Goal: Transaction & Acquisition: Purchase product/service

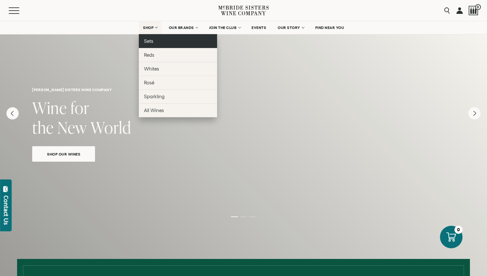
click at [151, 43] on span "Sets" at bounding box center [148, 40] width 9 height 5
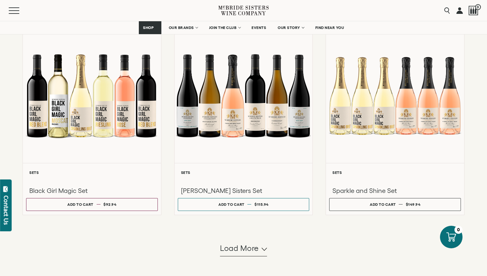
scroll to position [495, 0]
click at [246, 248] on span "Load more" at bounding box center [239, 247] width 39 height 11
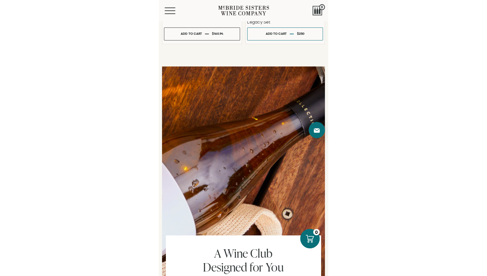
scroll to position [651, 0]
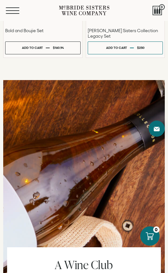
click at [11, 13] on button "Menu" at bounding box center [17, 10] width 23 height 6
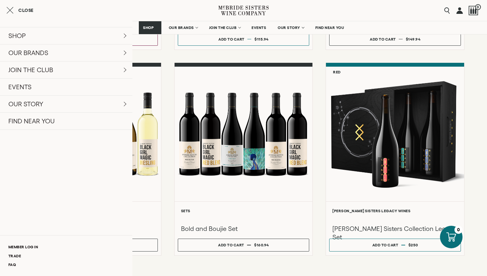
scroll to position [657, 0]
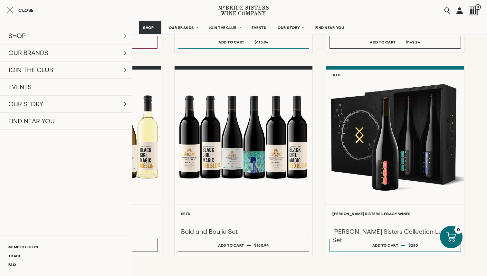
click at [233, 14] on icon at bounding box center [232, 11] width 22 height 10
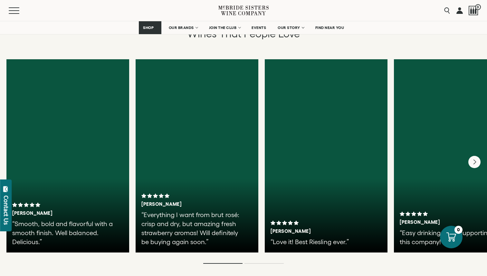
scroll to position [1084, 0]
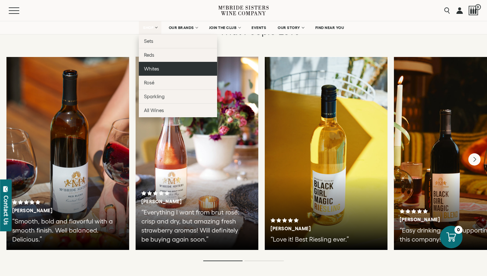
click at [169, 66] on link "Whites" at bounding box center [178, 69] width 78 height 14
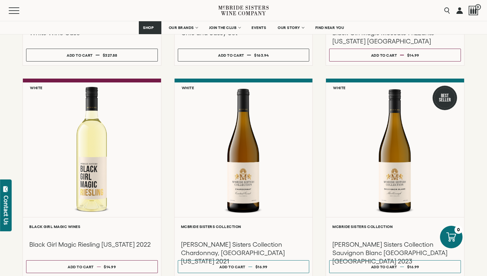
scroll to position [244, 0]
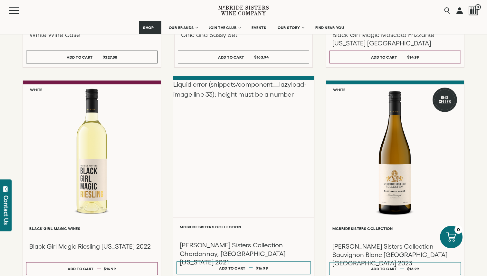
click at [241, 166] on div "Liquid error (snippets/component__lazyload-image line 33): height must be a num…" at bounding box center [243, 148] width 141 height 137
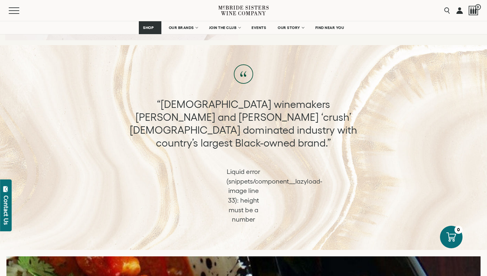
scroll to position [332, 0]
